Goal: Navigation & Orientation: Find specific page/section

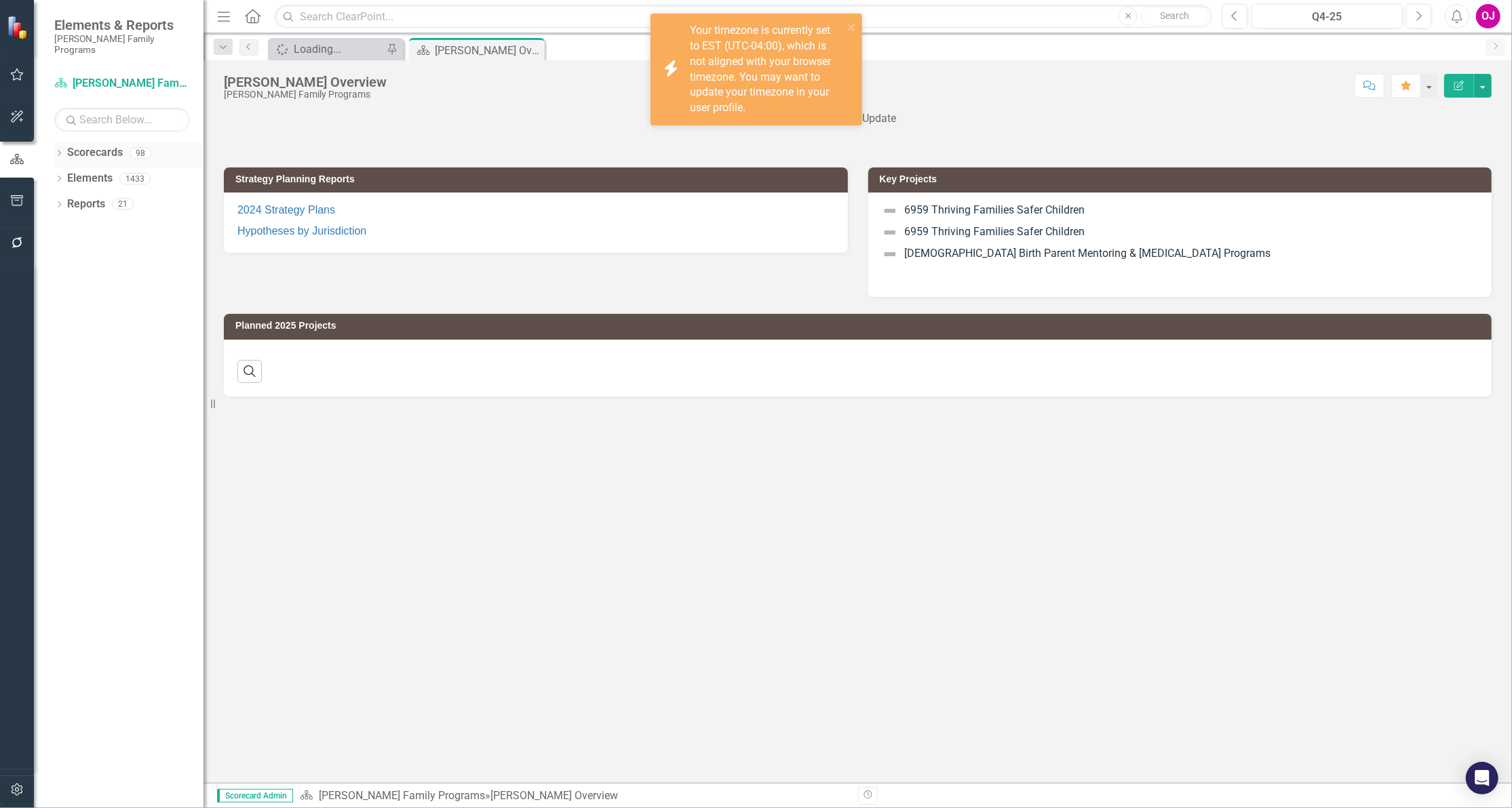
click at [55, 151] on icon "Dropdown" at bounding box center [59, 154] width 10 height 7
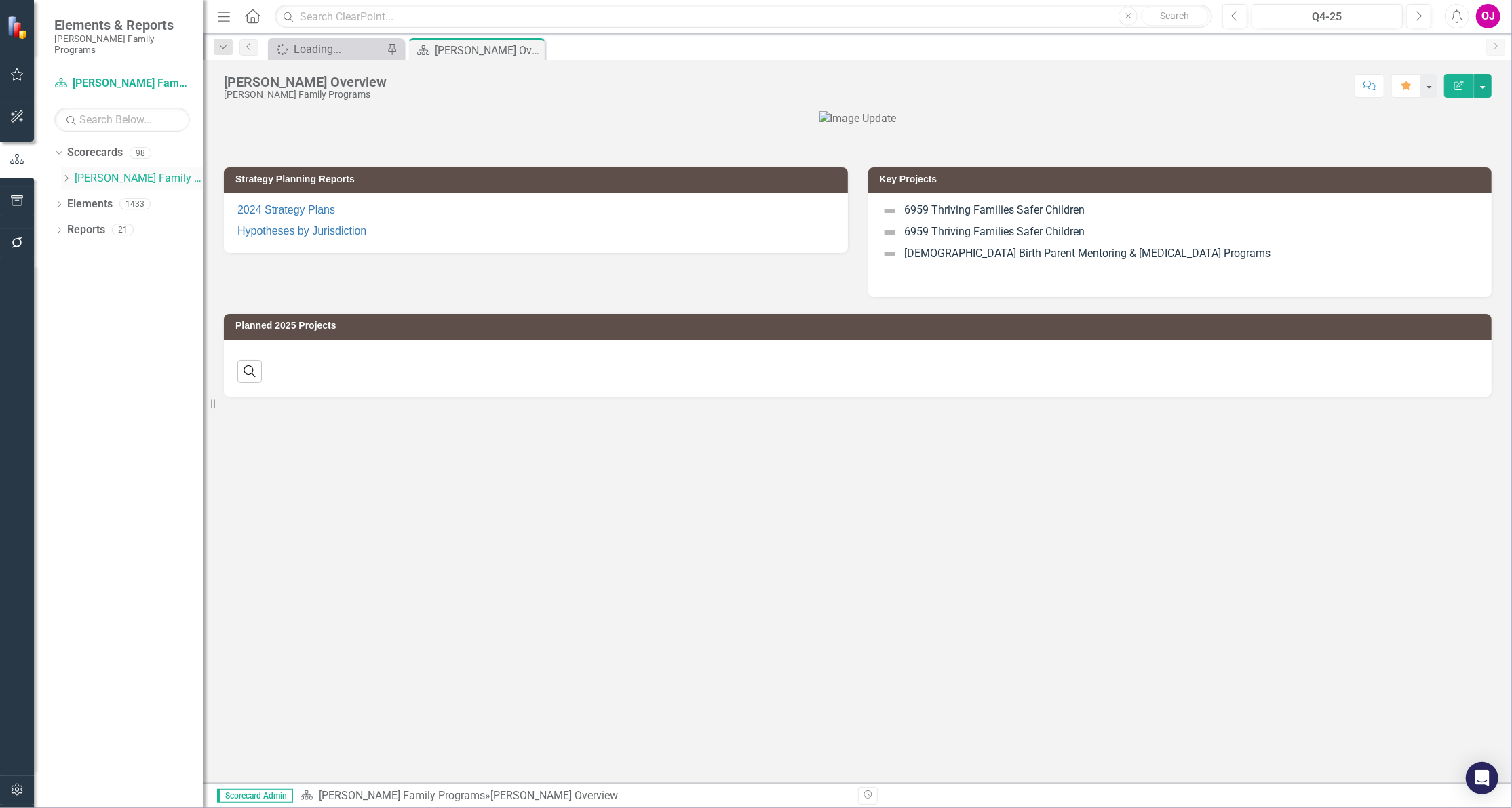
click at [65, 174] on icon "Dropdown" at bounding box center [66, 178] width 10 height 8
click at [77, 225] on icon "Dropdown" at bounding box center [79, 229] width 10 height 8
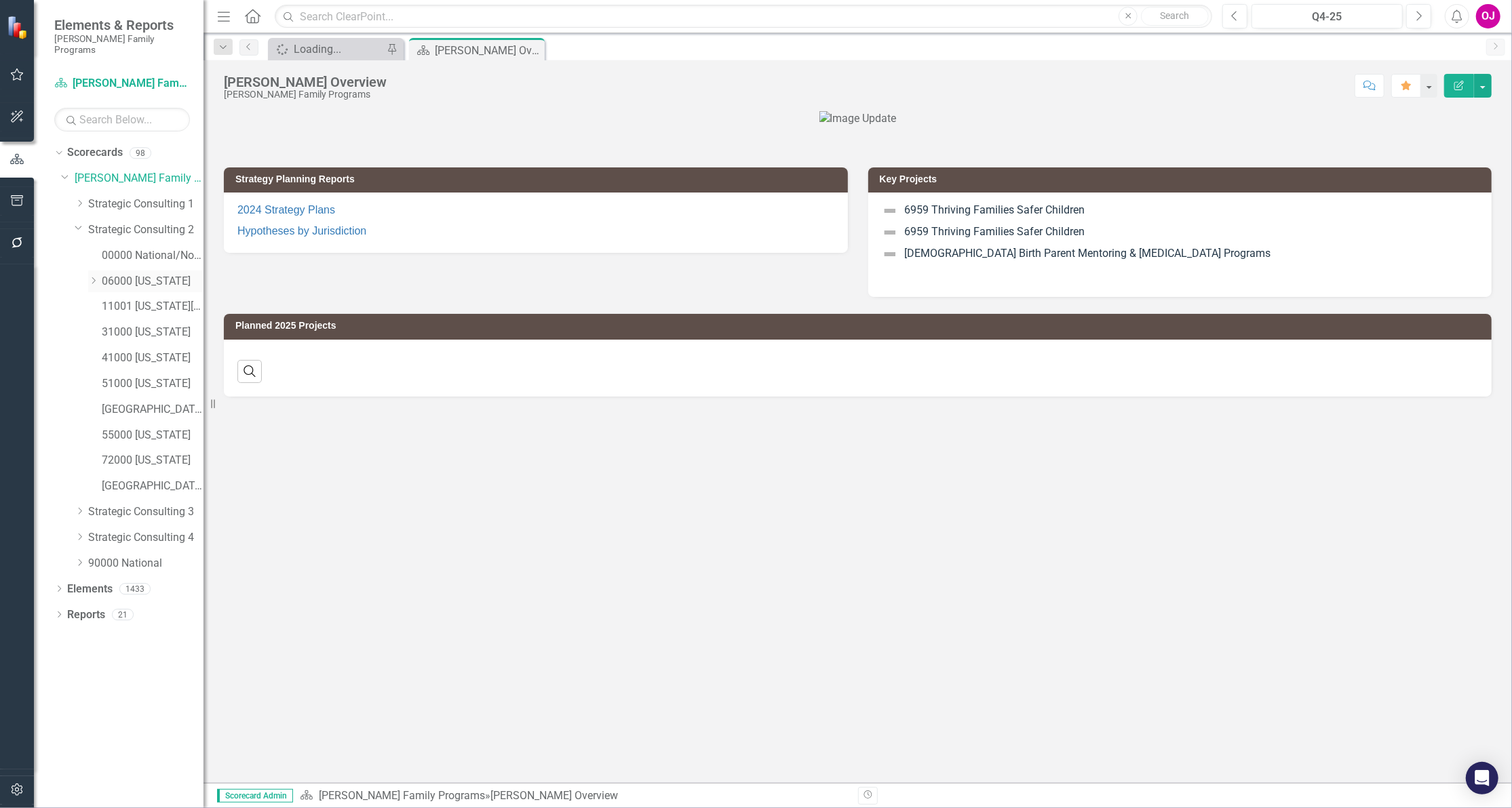
click at [149, 274] on link "06000 [US_STATE]" at bounding box center [152, 281] width 102 height 15
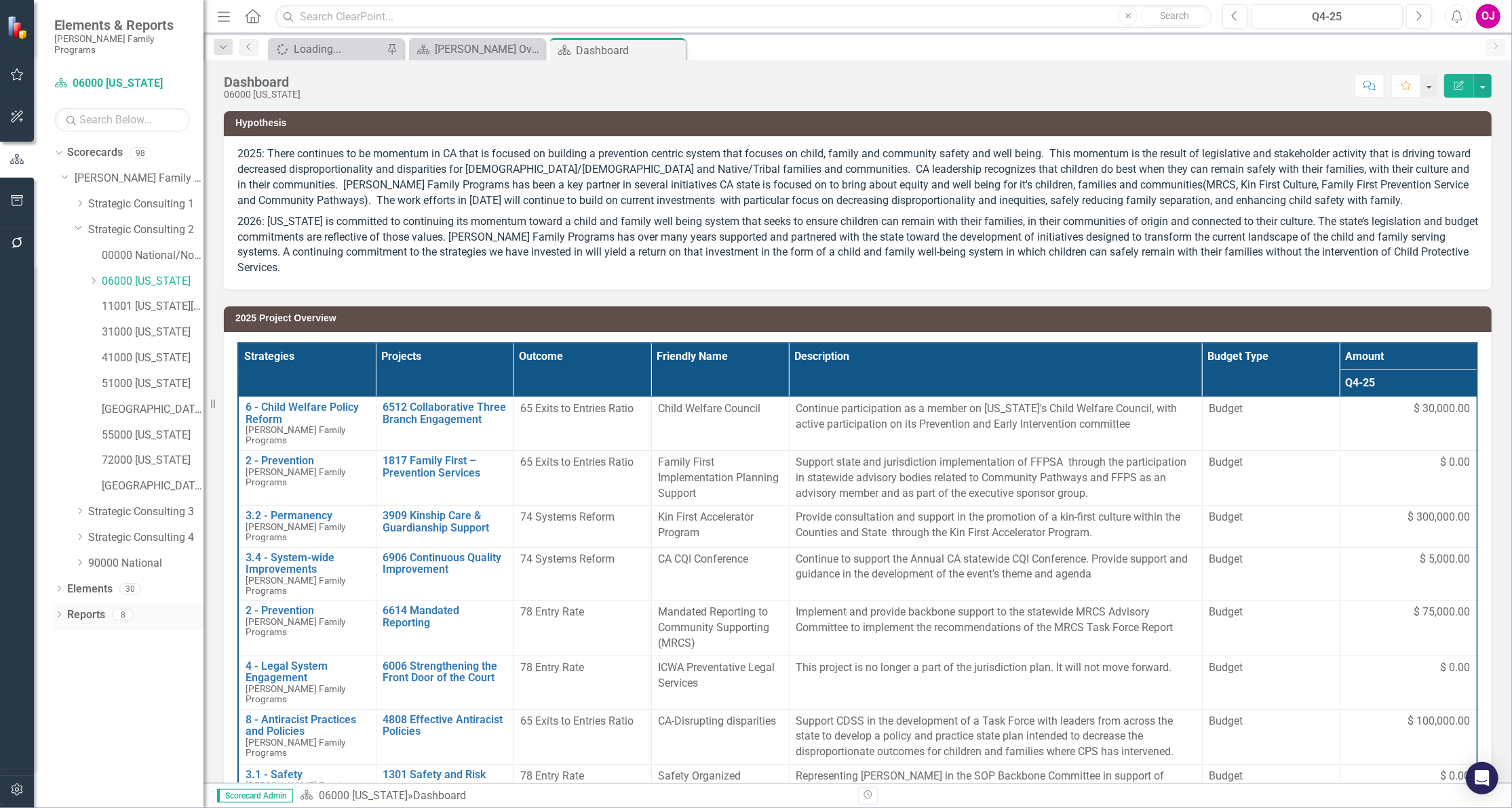
click at [58, 611] on div "Dropdown" at bounding box center [59, 616] width 10 height 11
click at [65, 736] on icon "Dropdown" at bounding box center [65, 739] width 10 height 7
click at [142, 707] on div "2025 Project Overview" at bounding box center [138, 713] width 131 height 12
